Goal: Information Seeking & Learning: Learn about a topic

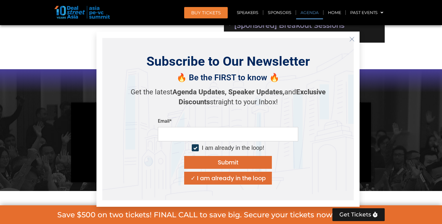
scroll to position [304, 0]
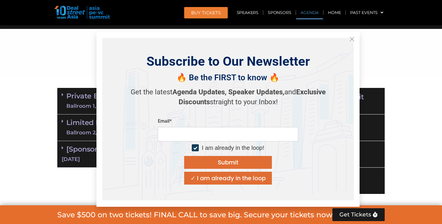
click at [303, 11] on link "Agenda" at bounding box center [309, 12] width 27 height 13
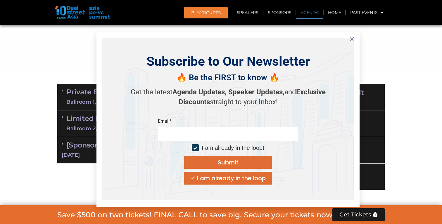
scroll to position [311, 0]
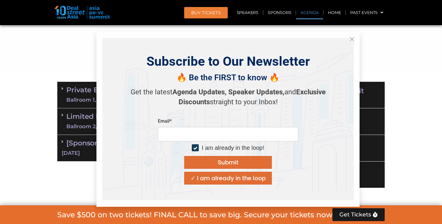
click at [350, 37] on line "Close" at bounding box center [352, 39] width 4 height 4
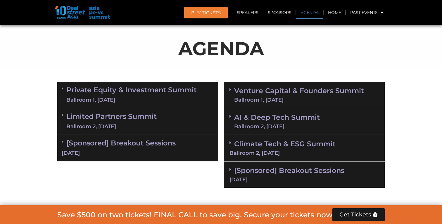
click at [282, 89] on link "Venture Capital & Founders​ Summit Ballroom 1, [DATE]" at bounding box center [299, 94] width 130 height 15
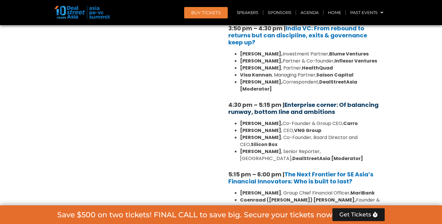
scroll to position [972, 0]
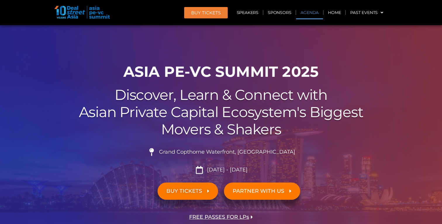
click at [303, 13] on link "Agenda" at bounding box center [309, 12] width 27 height 13
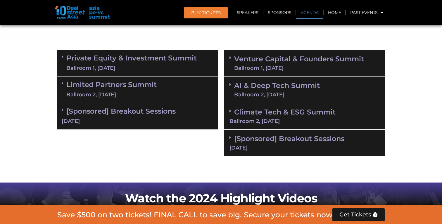
scroll to position [355, 0]
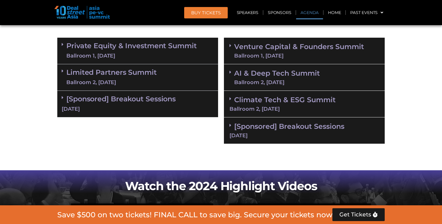
click at [247, 81] on div "Ballroom 2, [DATE]" at bounding box center [277, 82] width 86 height 5
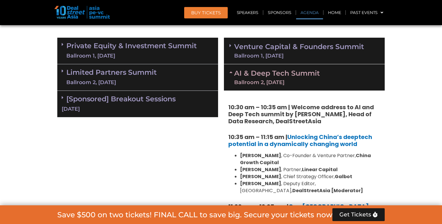
click at [247, 81] on div "Ballroom 2, [DATE]" at bounding box center [277, 82] width 86 height 5
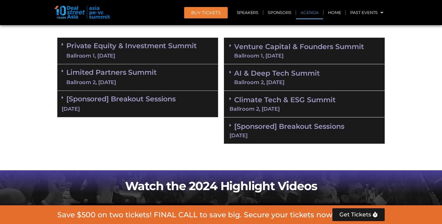
click at [260, 106] on div "Ballroom 2, [DATE]" at bounding box center [304, 108] width 150 height 5
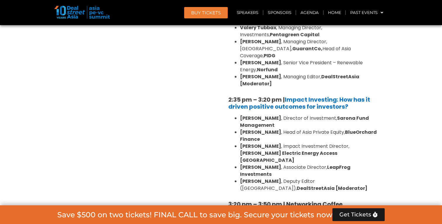
scroll to position [525, 0]
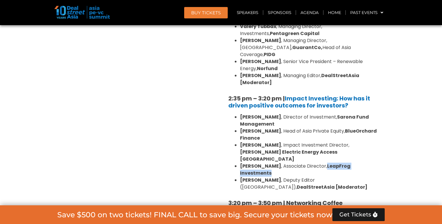
drag, startPoint x: 316, startPoint y: 142, endPoint x: 371, endPoint y: 143, distance: 54.9
click at [371, 163] on li "Nandita Beri , Associate Director, LeapFrog Investments" at bounding box center [310, 170] width 140 height 14
copy b "LeapFrog Investments"
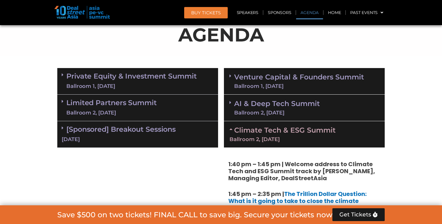
scroll to position [291, 0]
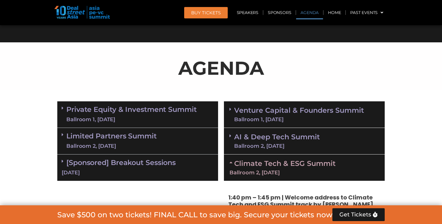
click at [278, 112] on link "Venture Capital & Founders​ Summit Ballroom 1, [DATE]" at bounding box center [299, 114] width 130 height 15
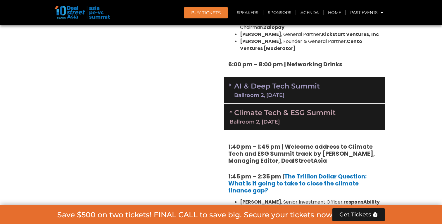
scroll to position [1163, 0]
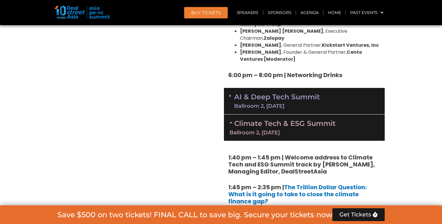
click at [288, 119] on link "Climate Tech & ESG Summit Ballroom 2, 11 Sept" at bounding box center [304, 127] width 150 height 16
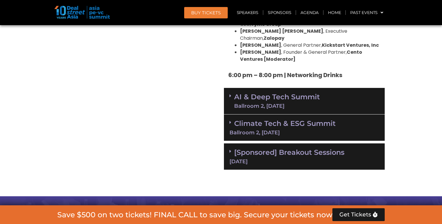
click at [292, 88] on div "AI & Deep Tech Summit Ballroom 2, 11 Sept" at bounding box center [304, 101] width 161 height 27
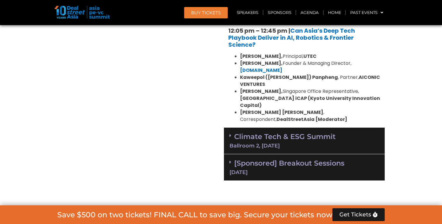
scroll to position [1464, 0]
